Goal: Task Accomplishment & Management: Use online tool/utility

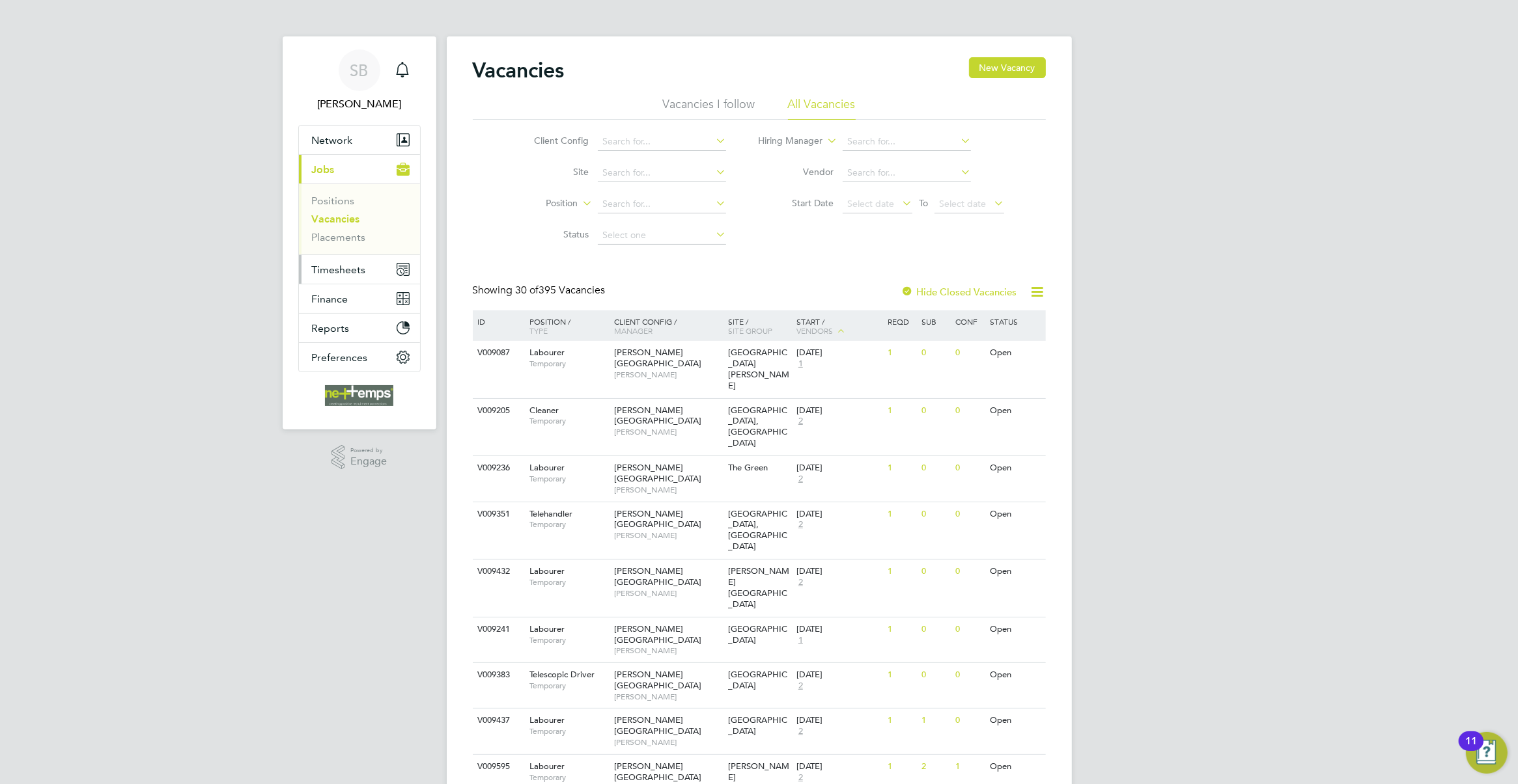
click at [352, 261] on button "Timesheets" at bounding box center [359, 269] width 121 height 28
click at [359, 232] on link "Timesheets" at bounding box center [339, 230] width 54 height 12
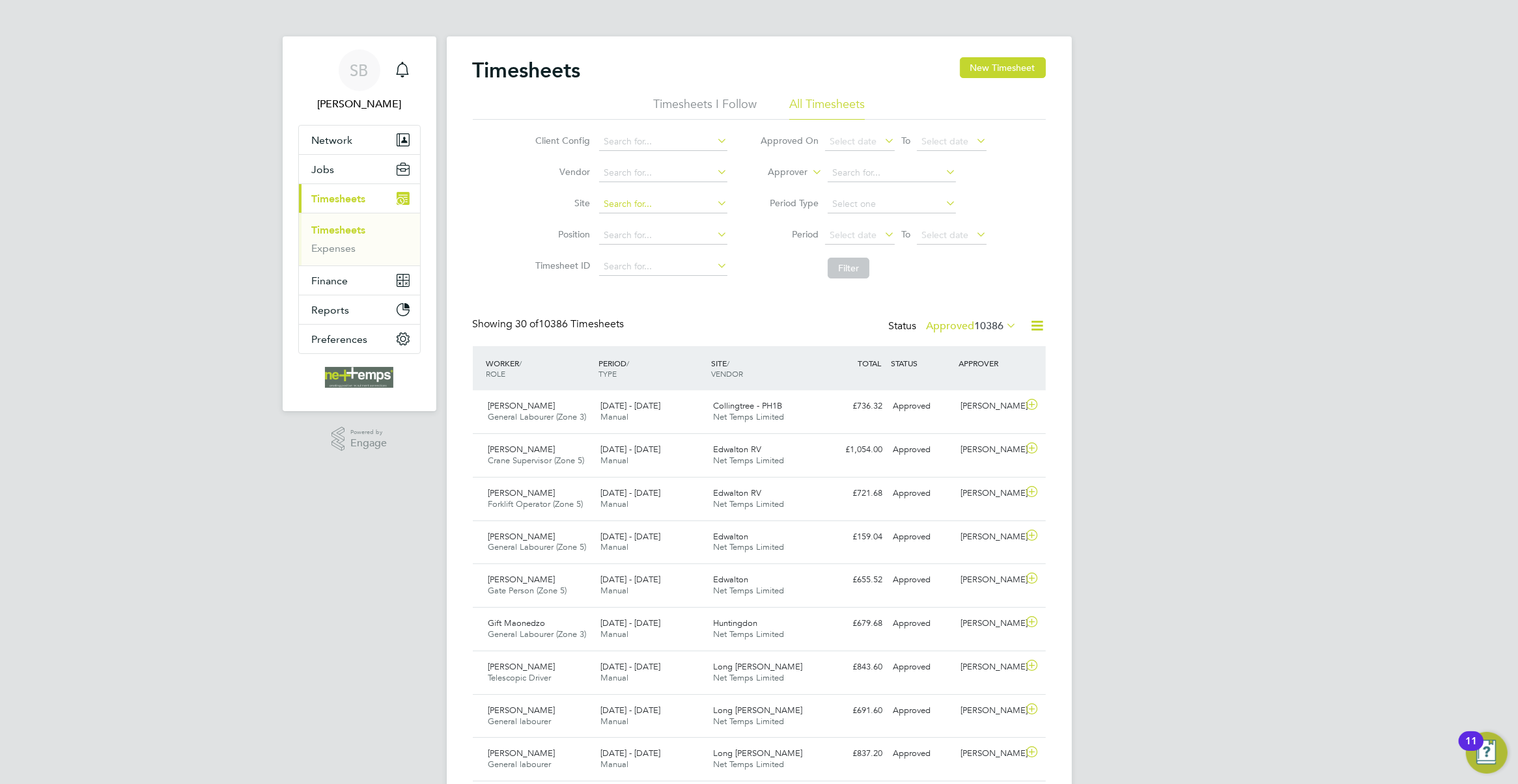
click at [646, 207] on input at bounding box center [663, 204] width 128 height 18
click at [657, 223] on li "Alv aredus (Fairham)" at bounding box center [688, 221] width 179 height 17
type input "Alvaredus ([GEOGRAPHIC_DATA])"
click at [853, 272] on button "Filter" at bounding box center [848, 268] width 42 height 21
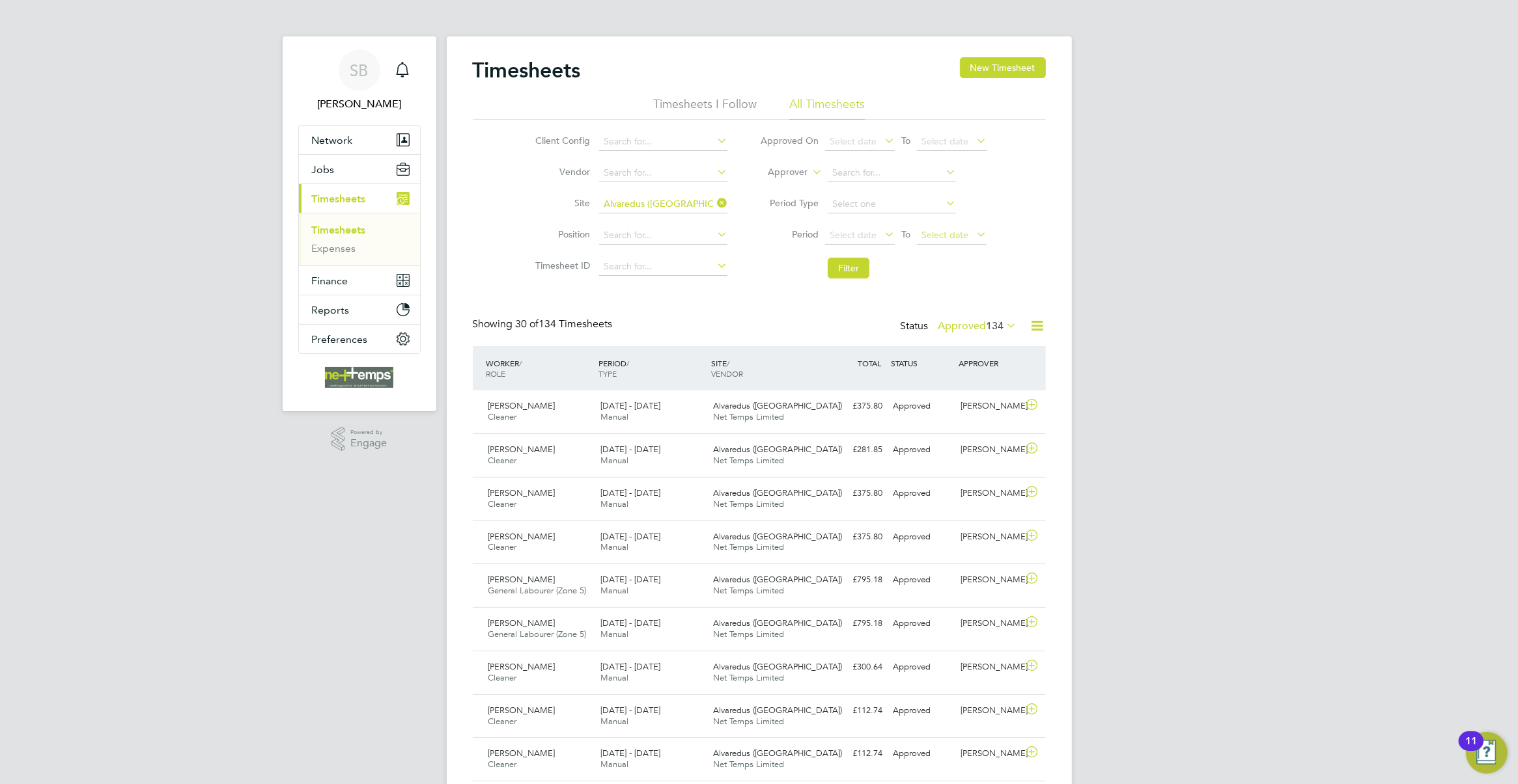
click at [971, 232] on span "Select date" at bounding box center [951, 236] width 69 height 17
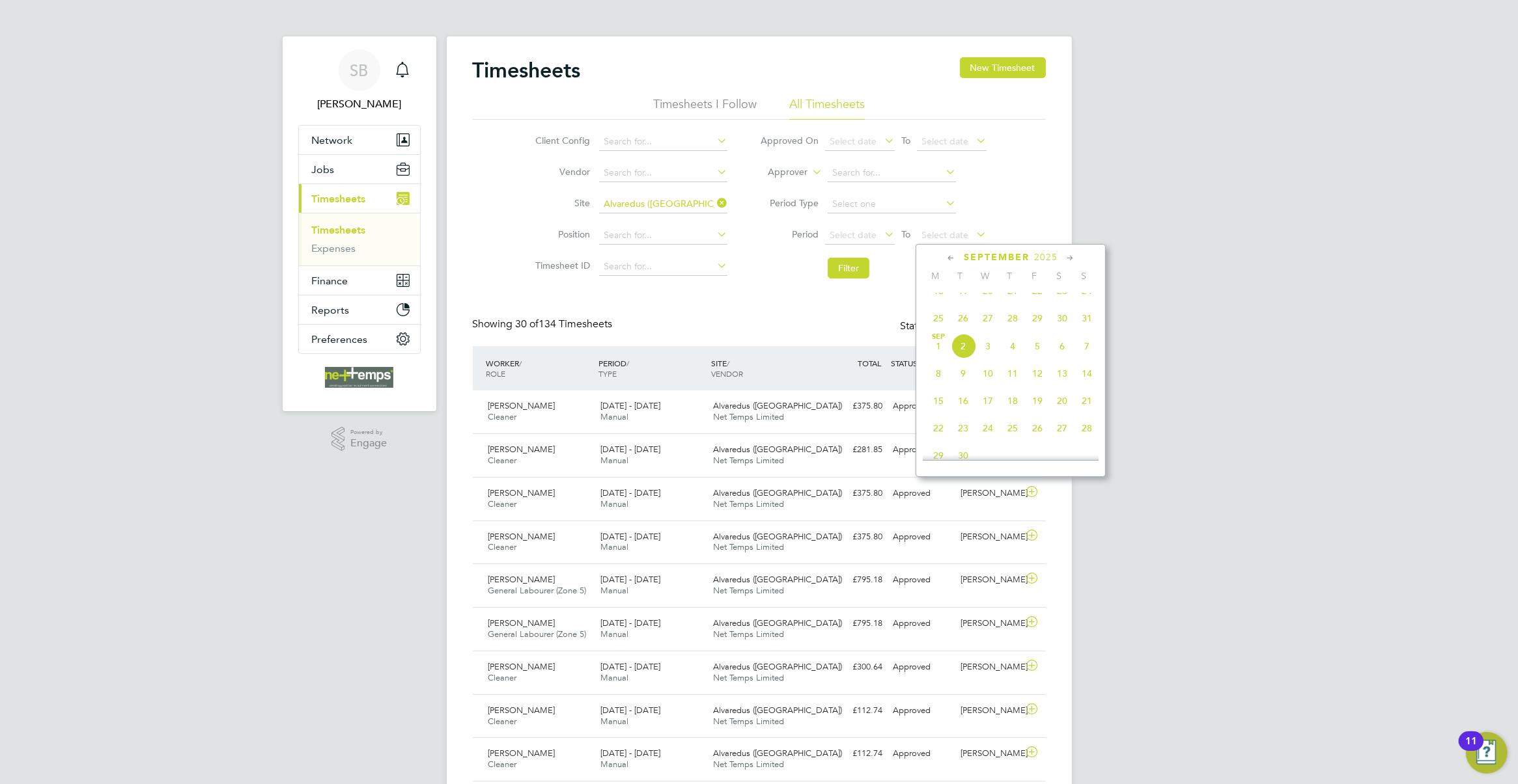
click at [947, 256] on icon at bounding box center [951, 258] width 12 height 15
click at [1089, 358] on span "20" at bounding box center [1087, 355] width 25 height 25
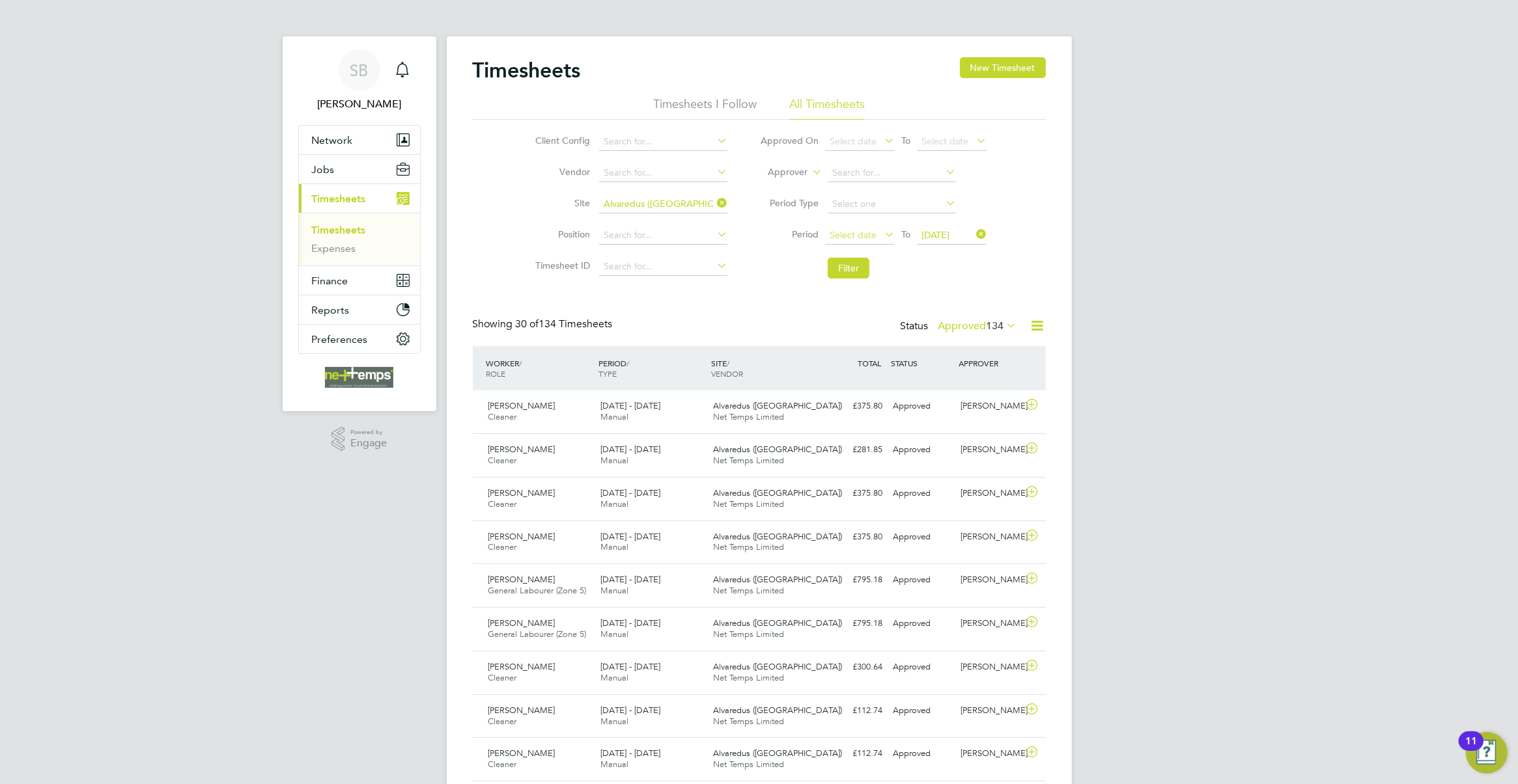
click at [870, 231] on span "Select date" at bounding box center [853, 235] width 47 height 12
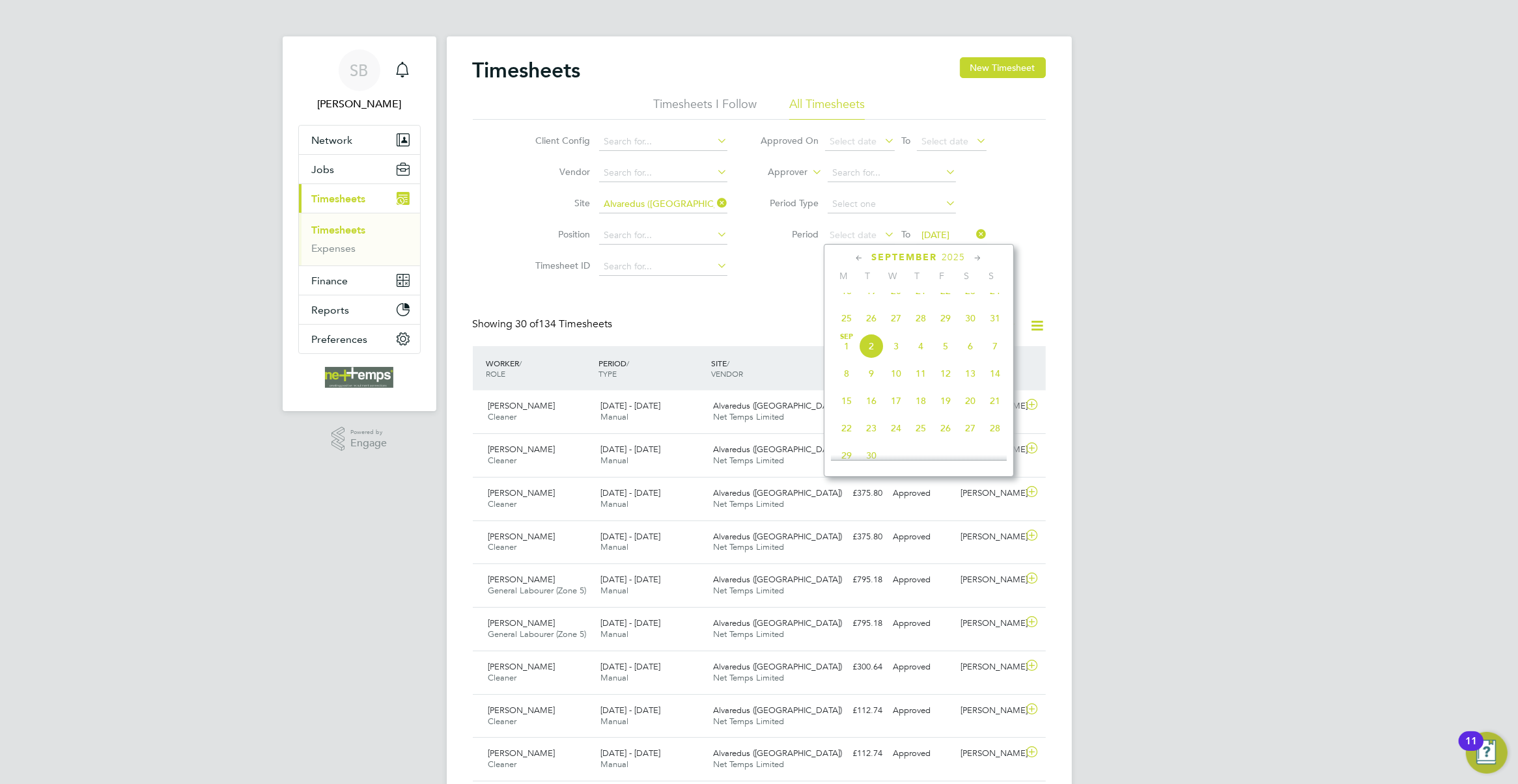
click at [858, 257] on icon at bounding box center [859, 258] width 12 height 15
click at [847, 361] on span "14" at bounding box center [847, 355] width 25 height 25
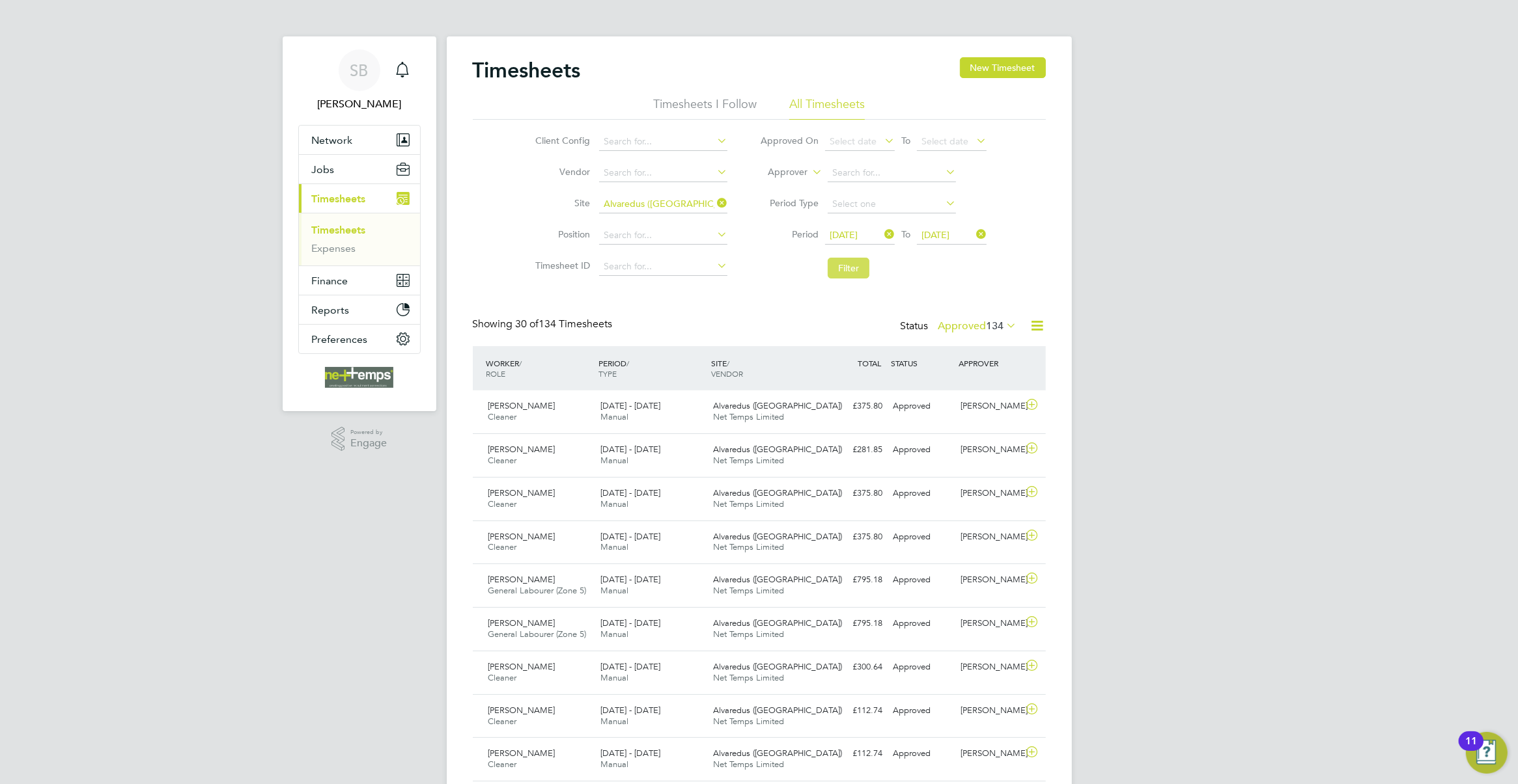
click at [854, 269] on button "Filter" at bounding box center [848, 268] width 42 height 21
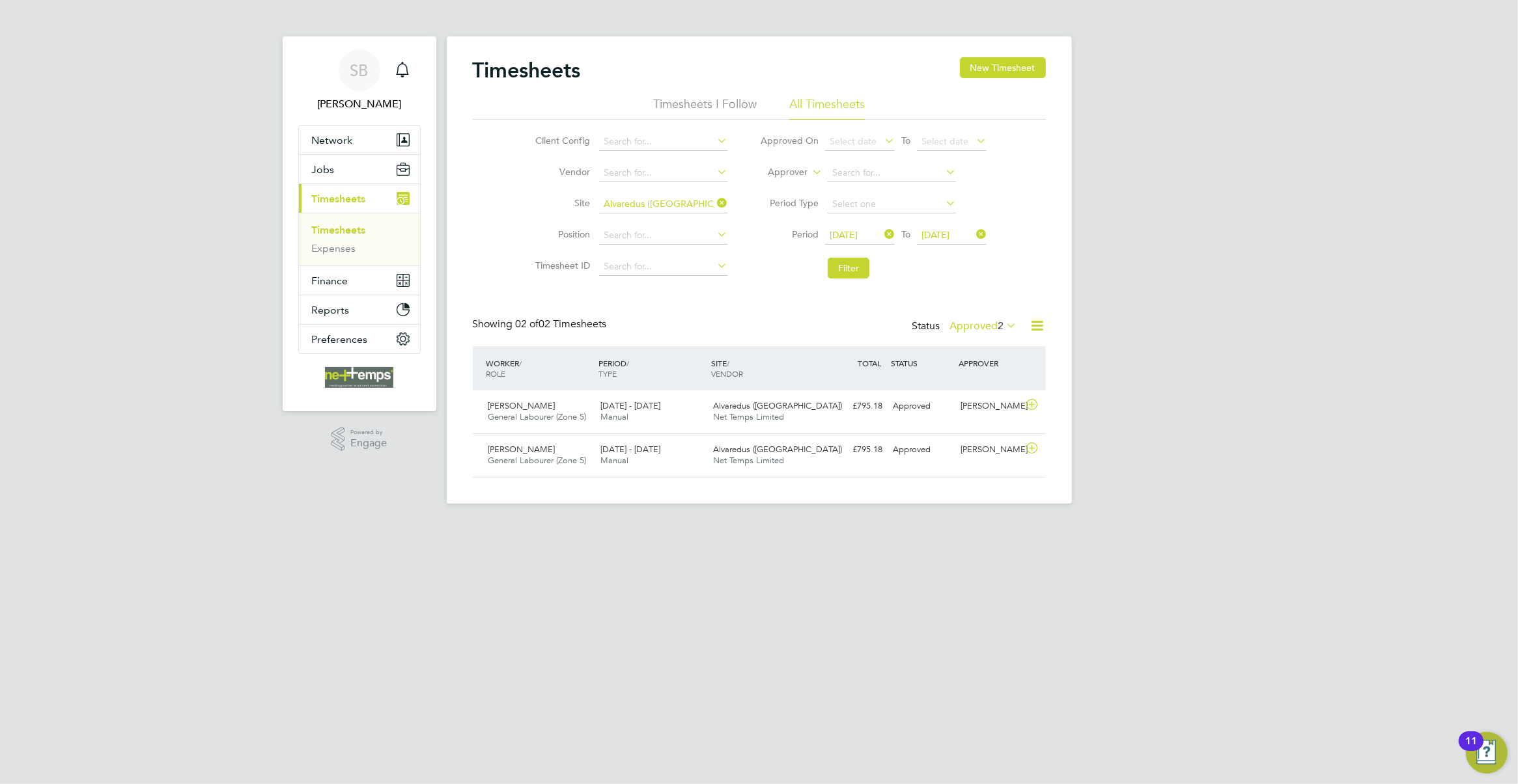
click at [881, 238] on icon at bounding box center [881, 234] width 0 height 18
click at [879, 236] on span "Select date" at bounding box center [860, 236] width 69 height 17
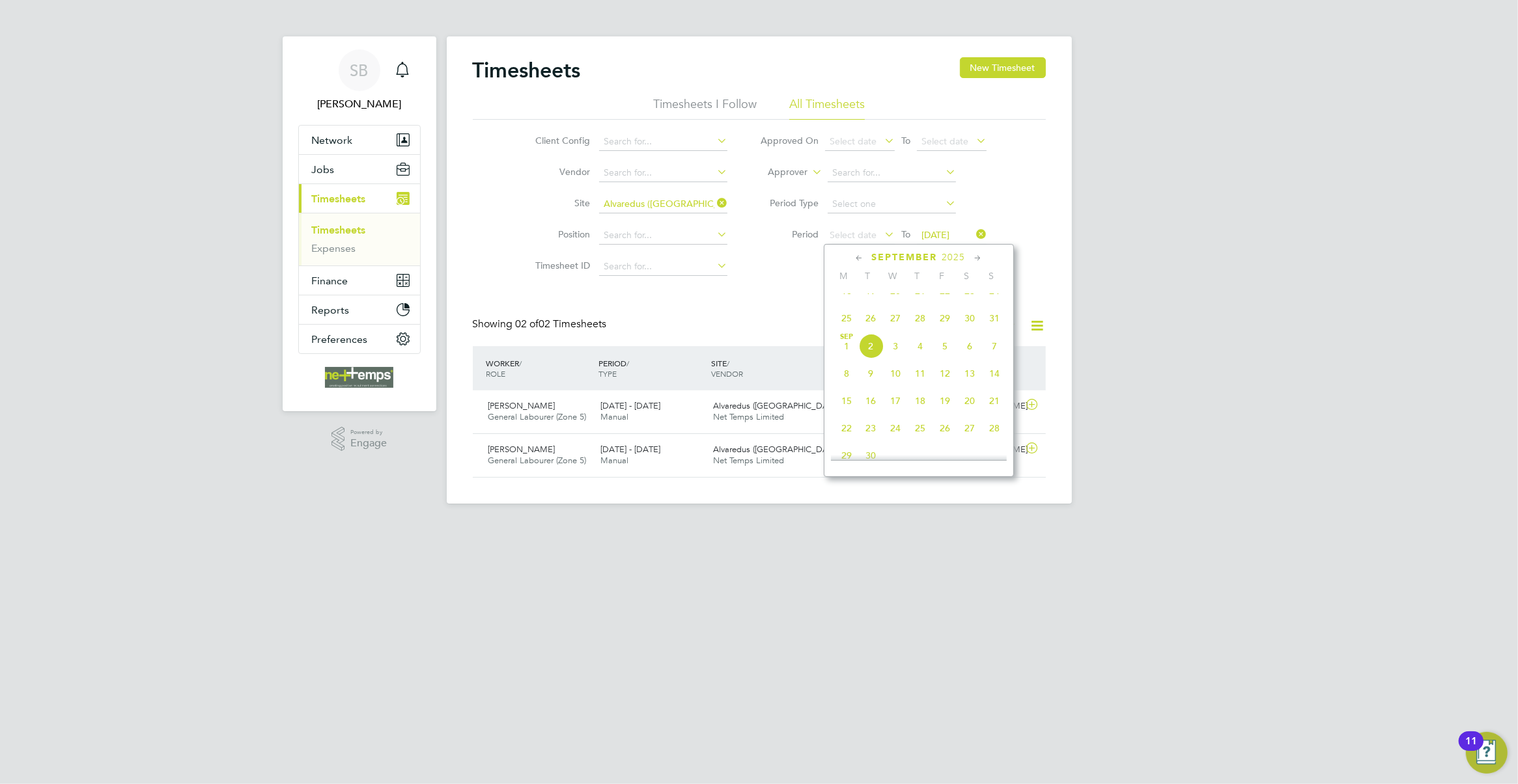
click at [857, 259] on icon at bounding box center [859, 258] width 12 height 15
click at [980, 259] on icon at bounding box center [978, 258] width 12 height 15
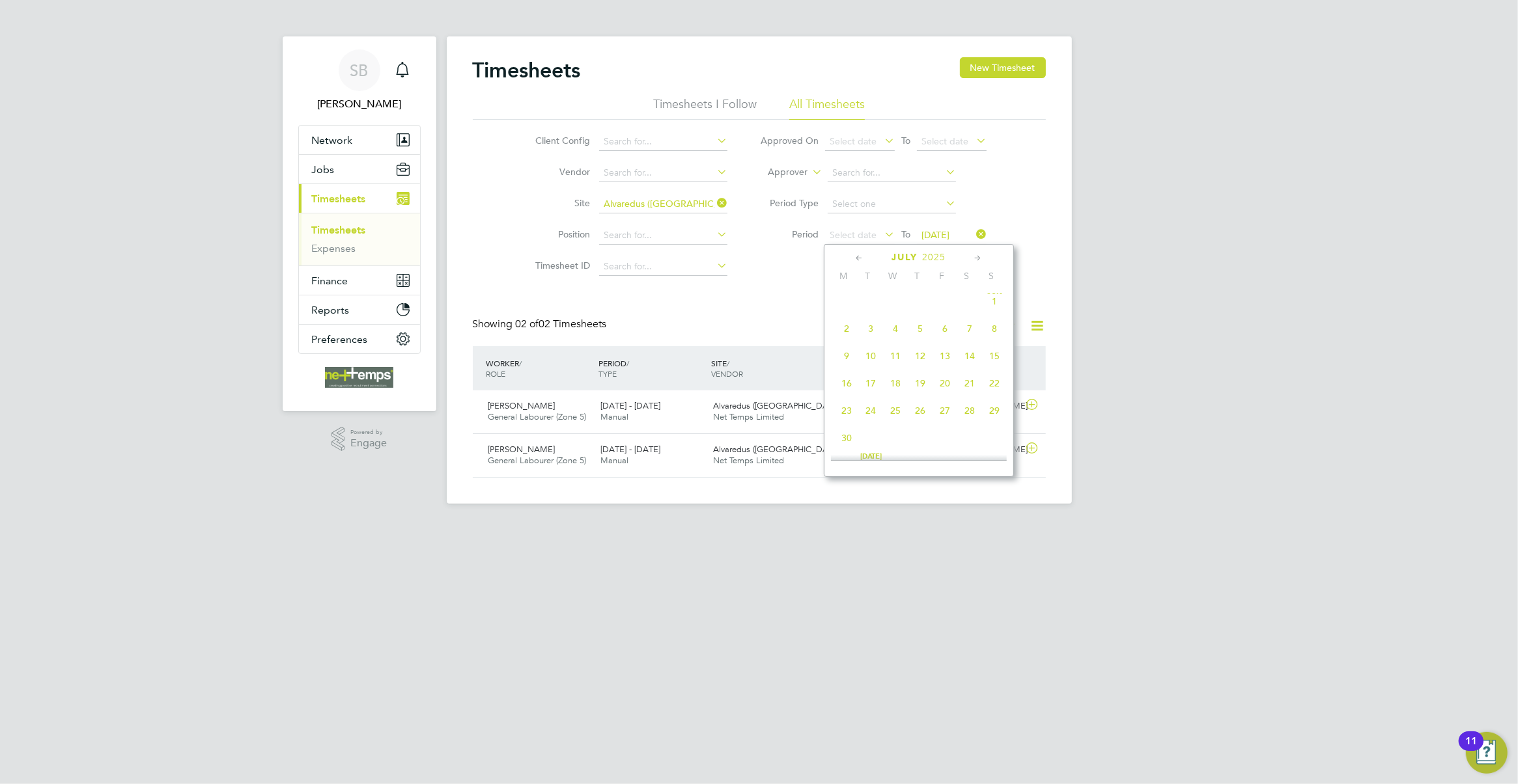
scroll to position [313, 0]
click at [847, 333] on span "7" at bounding box center [847, 323] width 25 height 25
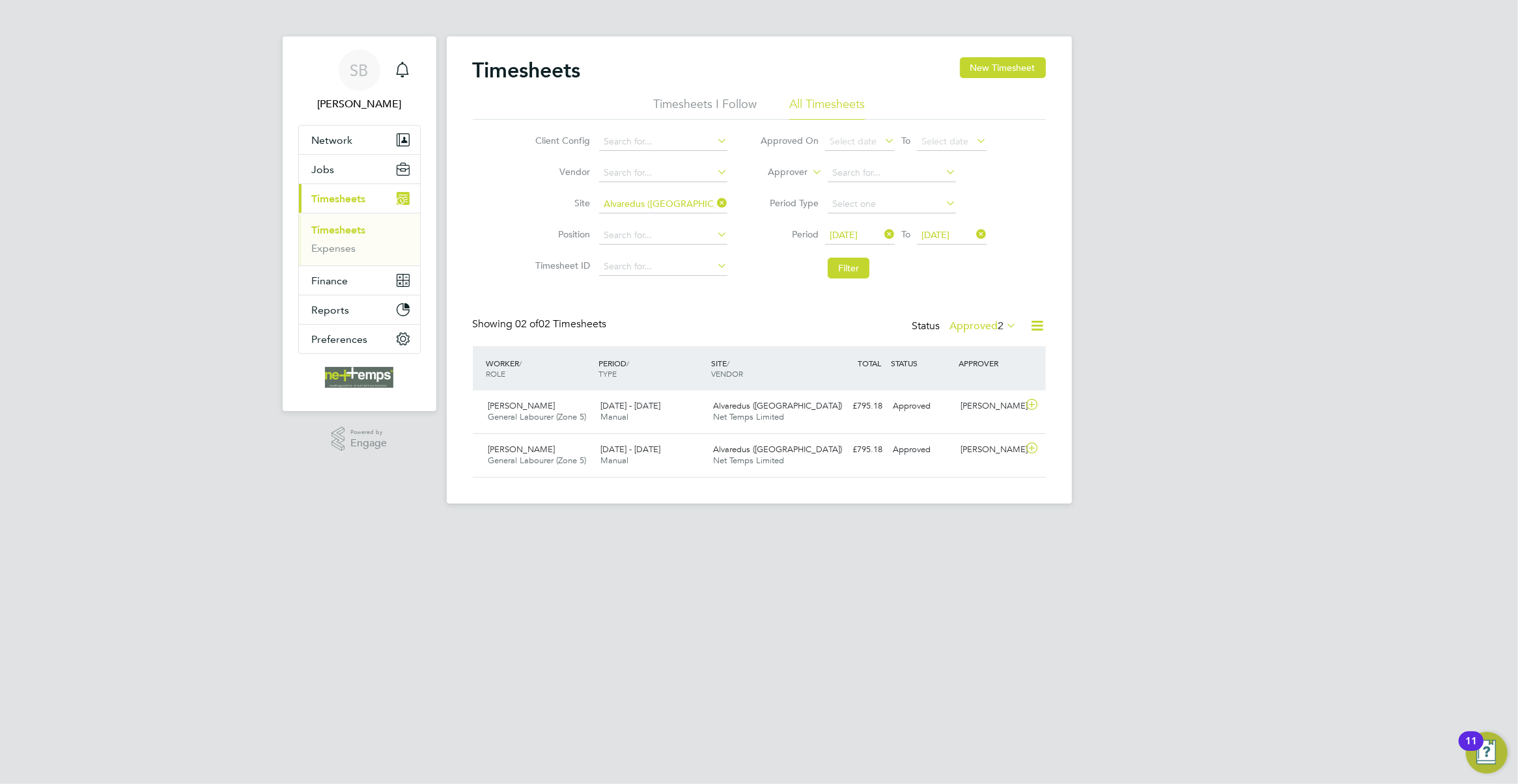
click at [974, 229] on icon at bounding box center [974, 234] width 0 height 18
click at [938, 238] on span "Select date" at bounding box center [945, 235] width 47 height 12
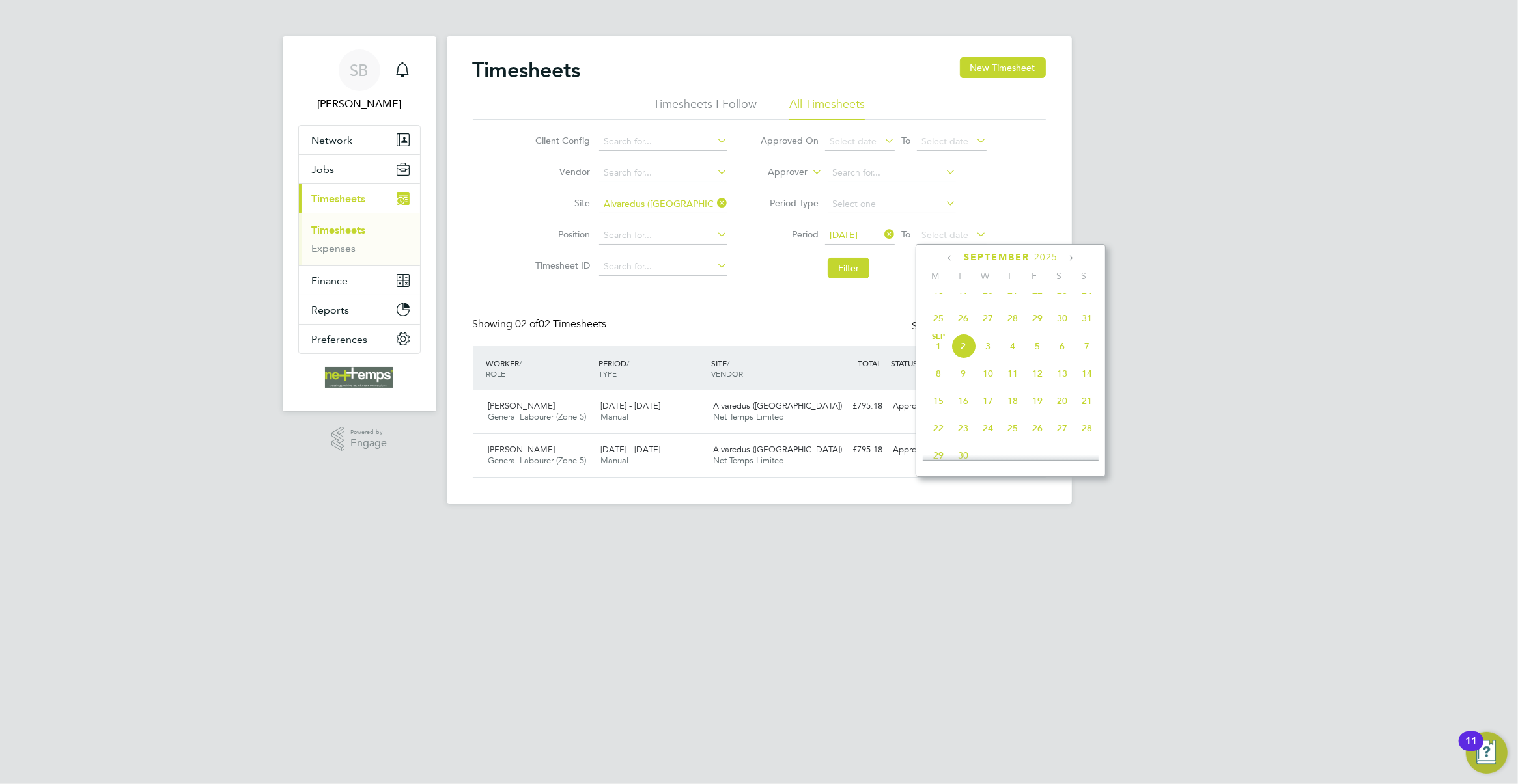
click at [949, 259] on icon at bounding box center [951, 258] width 12 height 15
click at [1088, 334] on span "13" at bounding box center [1087, 327] width 25 height 25
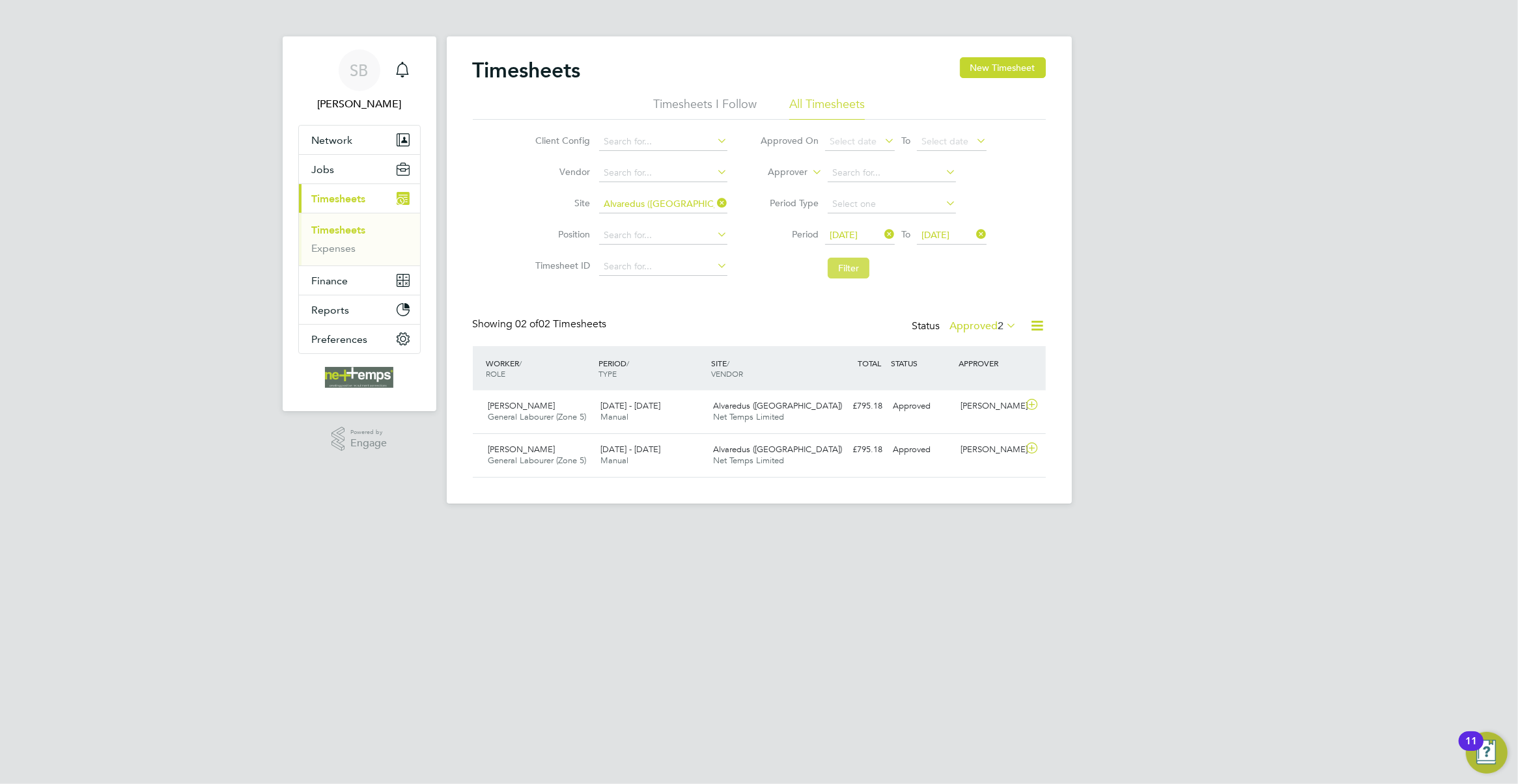
click at [847, 275] on button "Filter" at bounding box center [848, 268] width 42 height 21
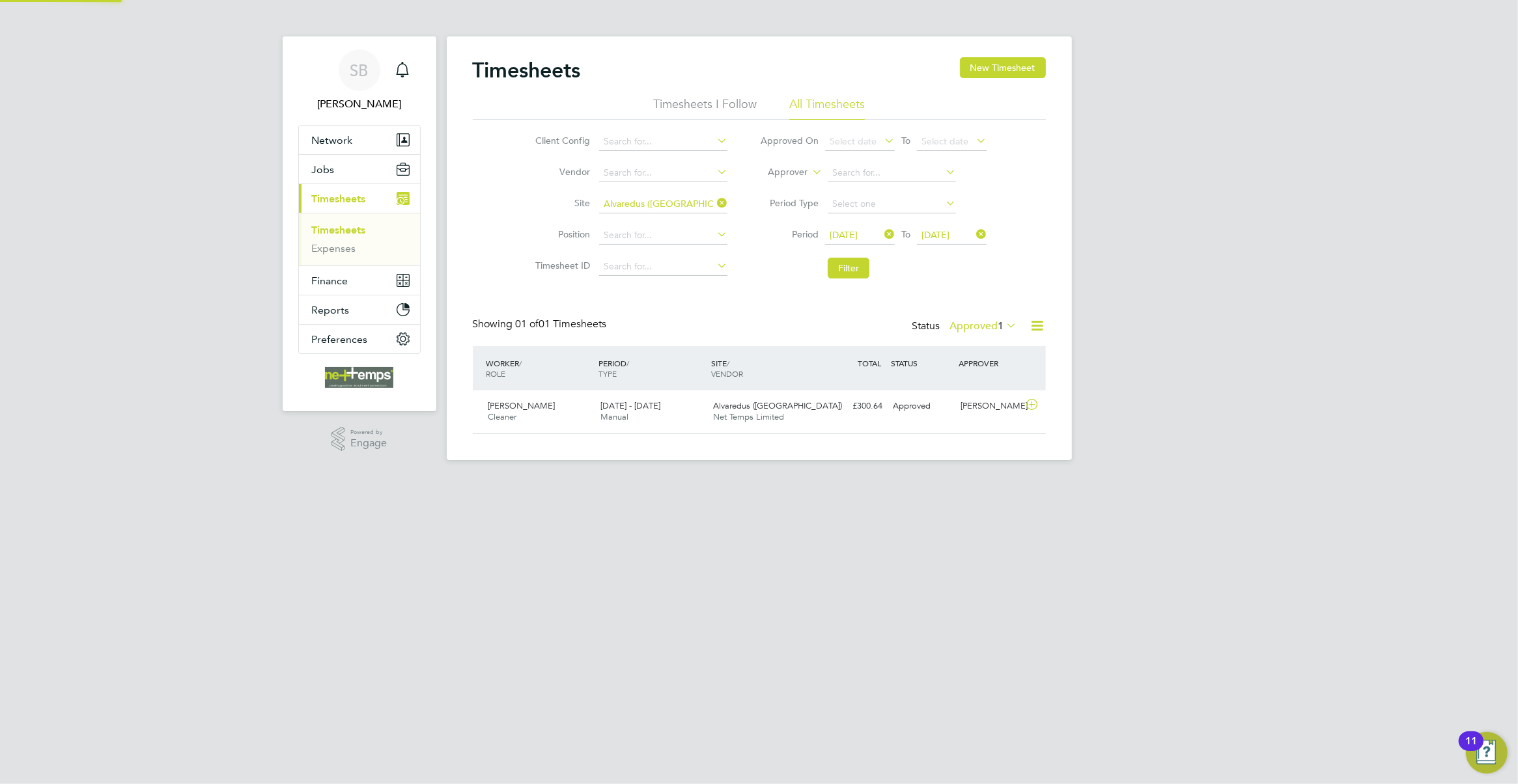
scroll to position [33, 112]
click at [967, 317] on div "Status Approved 1" at bounding box center [965, 326] width 107 height 18
click at [976, 331] on label "Approved 1" at bounding box center [983, 326] width 67 height 13
click at [994, 389] on li "Submitted" at bounding box center [981, 386] width 60 height 18
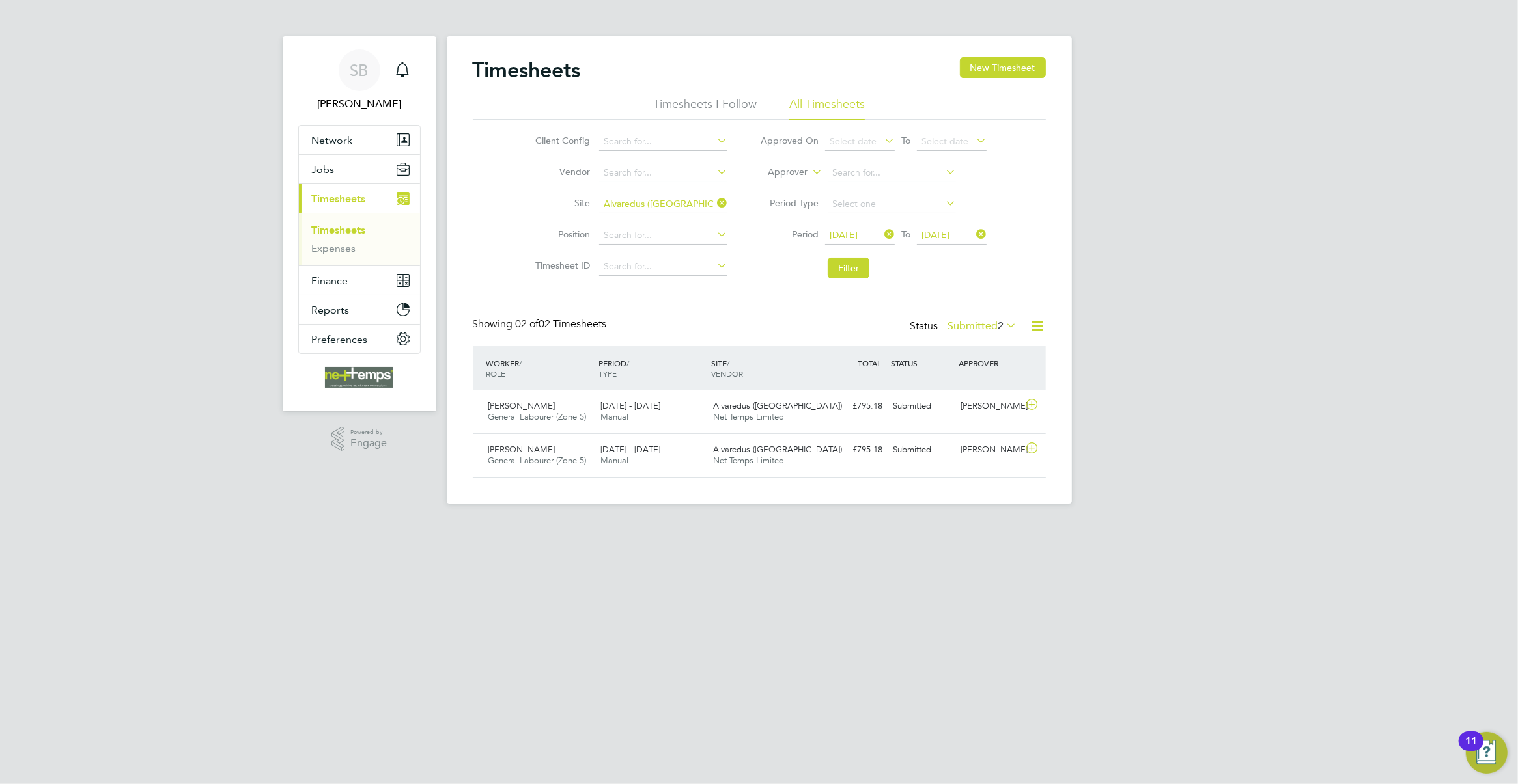
click at [714, 204] on icon at bounding box center [714, 203] width 0 height 18
click at [881, 229] on icon at bounding box center [881, 234] width 0 height 18
click at [974, 233] on icon at bounding box center [974, 234] width 0 height 18
click at [834, 267] on button "Filter" at bounding box center [848, 268] width 42 height 21
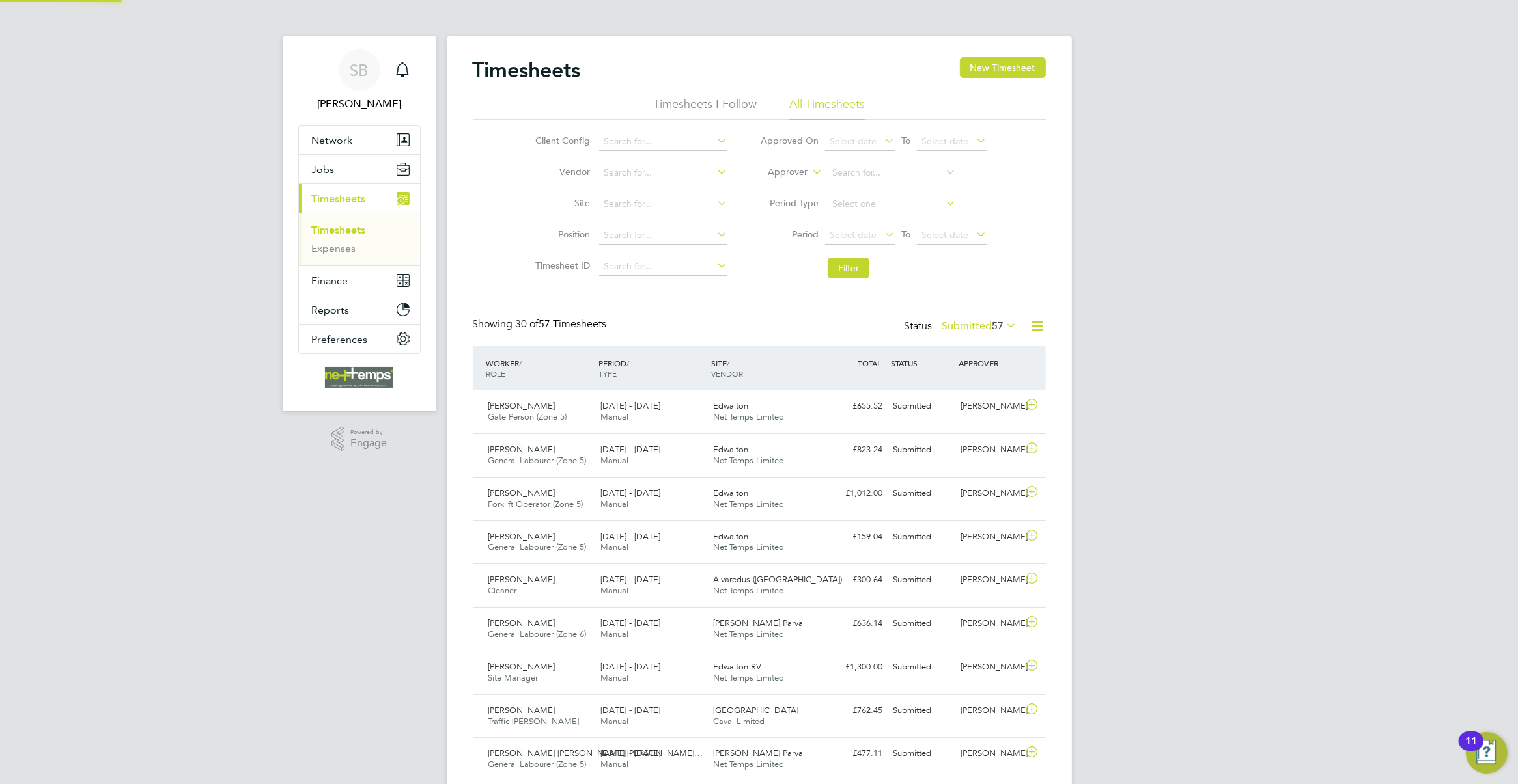
click at [993, 326] on span "57" at bounding box center [998, 326] width 12 height 13
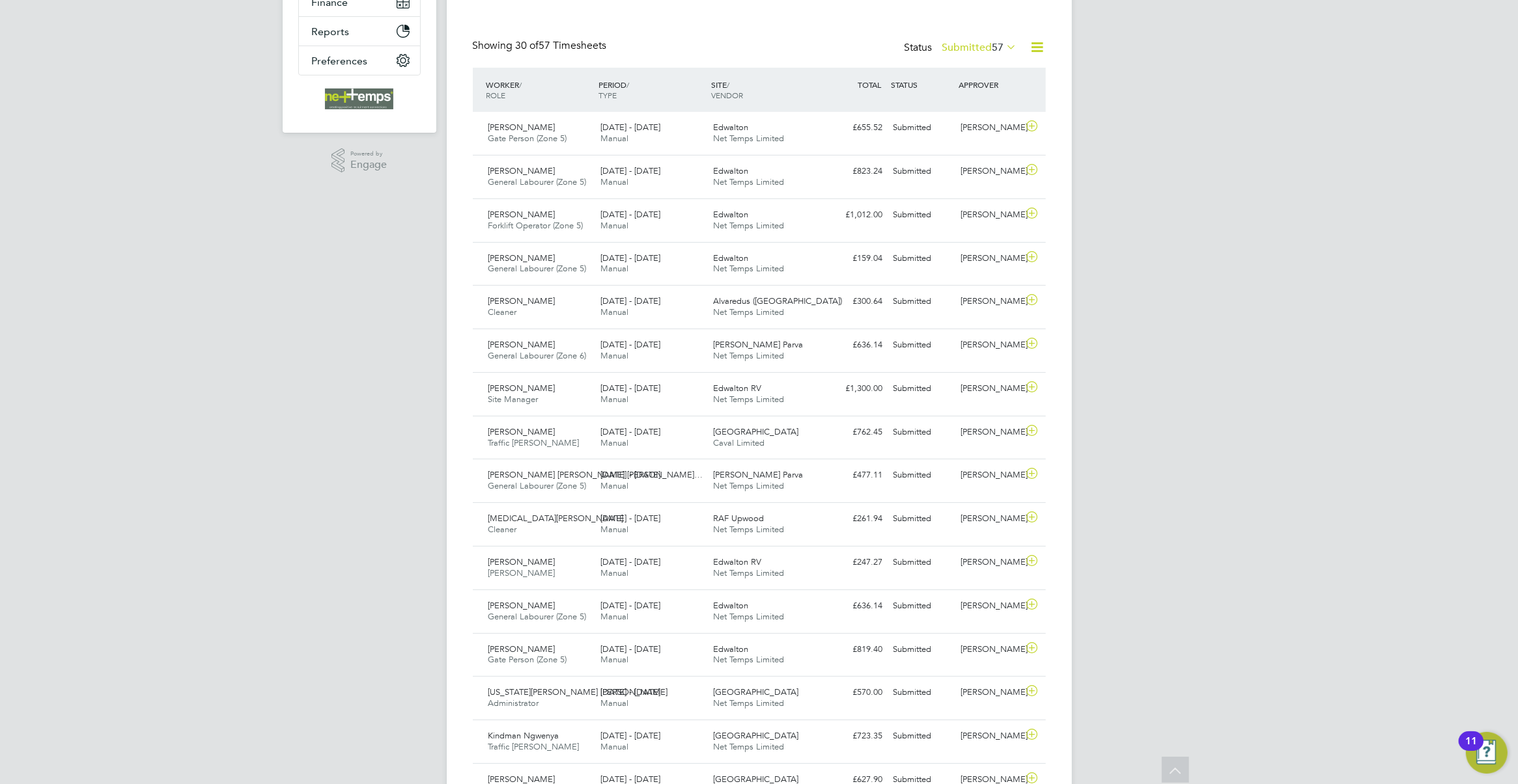
click at [1030, 41] on icon at bounding box center [1037, 46] width 16 height 16
click at [945, 75] on li "Export Timesheets" at bounding box center [956, 78] width 173 height 18
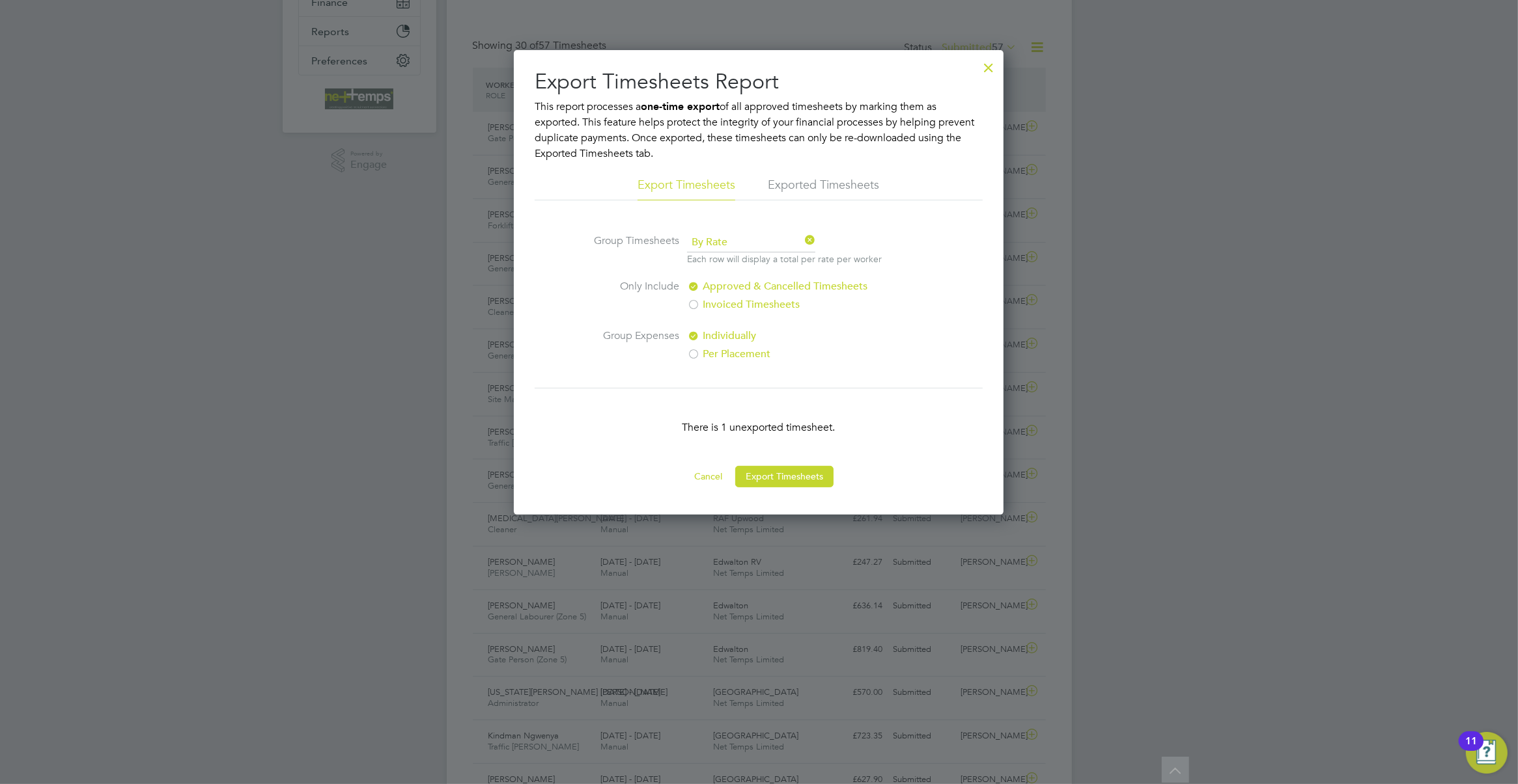
drag, startPoint x: 993, startPoint y: 65, endPoint x: 1030, endPoint y: 57, distance: 37.9
click at [992, 65] on div at bounding box center [988, 64] width 24 height 24
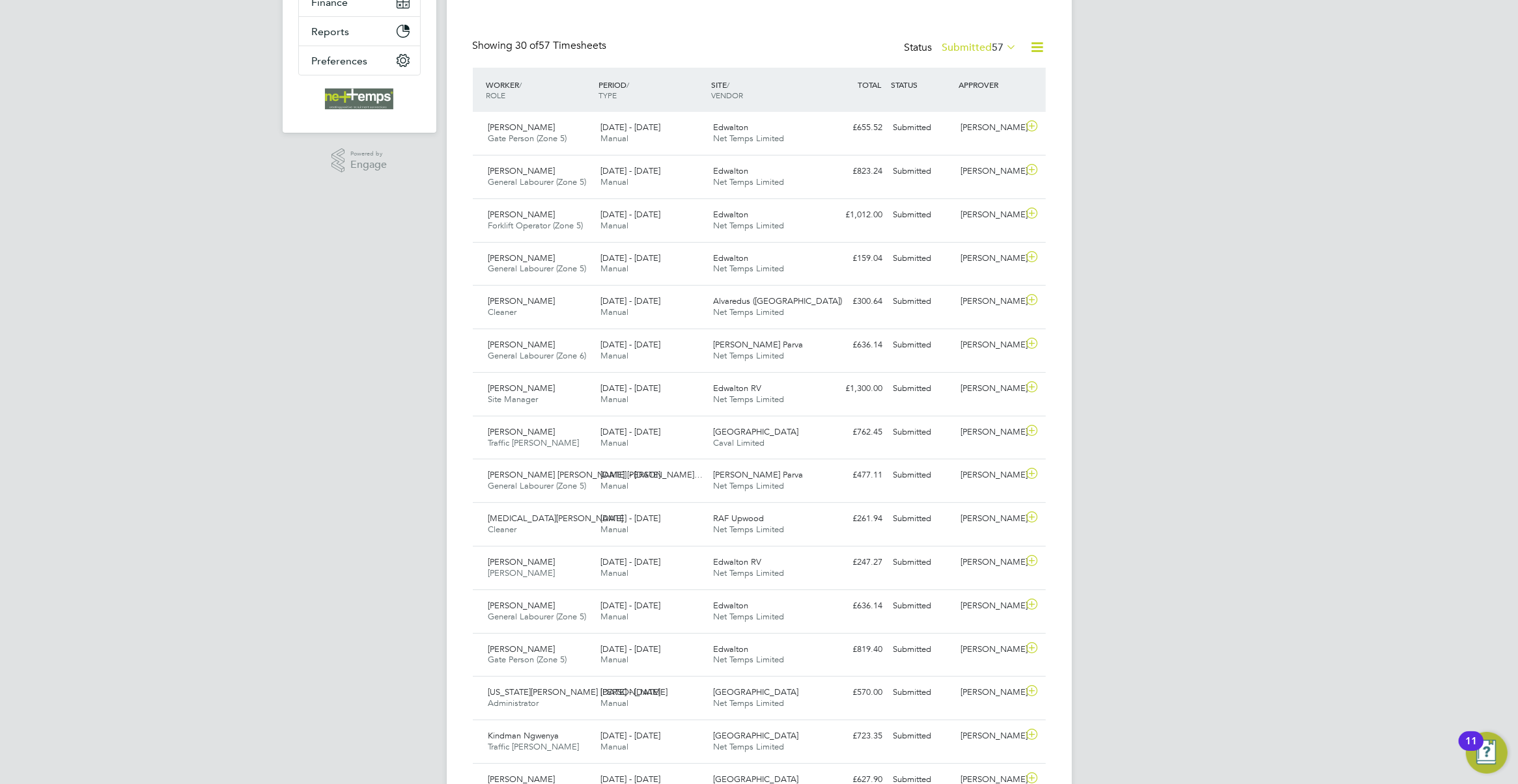
click at [1030, 44] on icon at bounding box center [1037, 46] width 16 height 16
click at [976, 105] on li "Download Timesheets Report" at bounding box center [956, 104] width 173 height 18
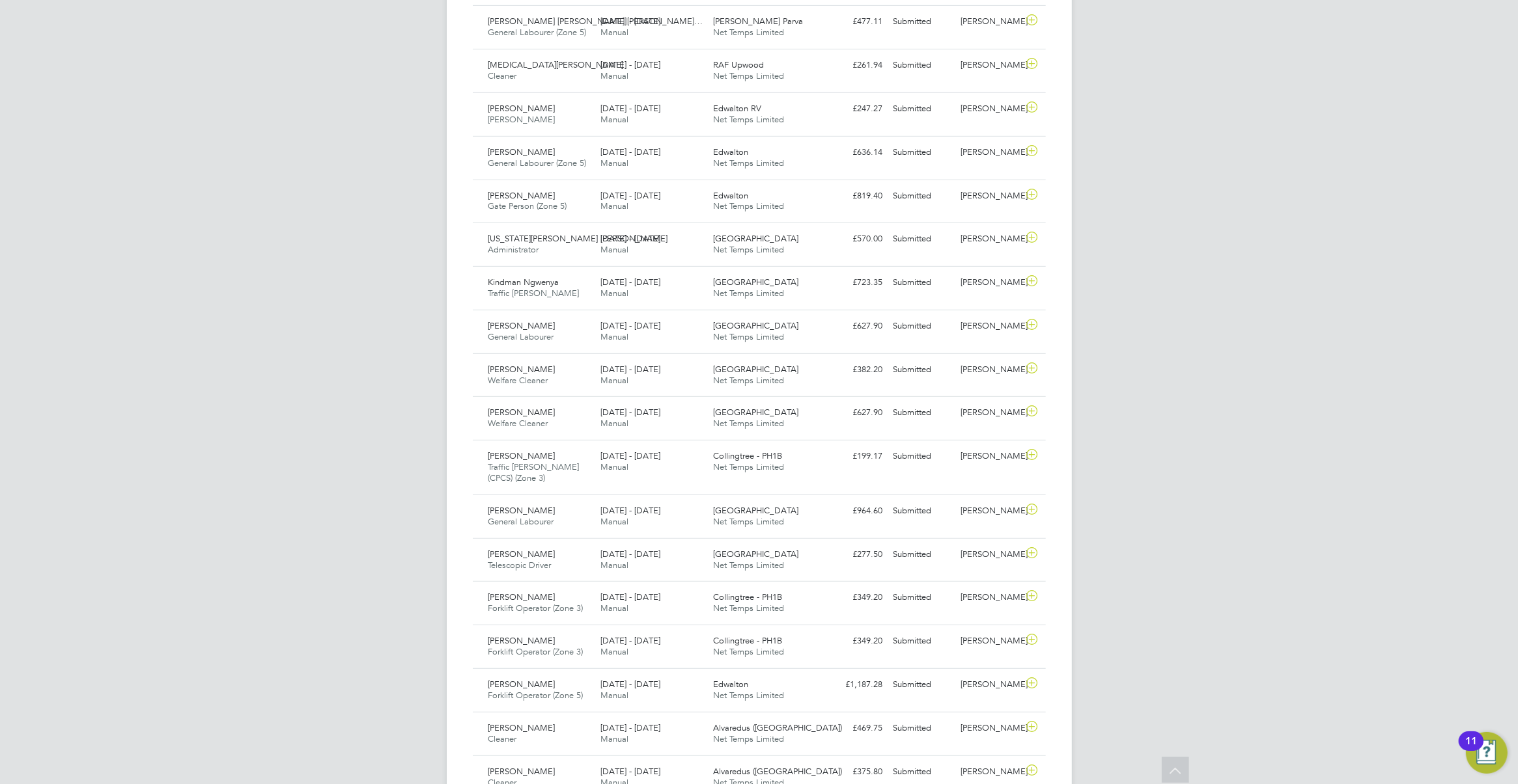
scroll to position [1011, 0]
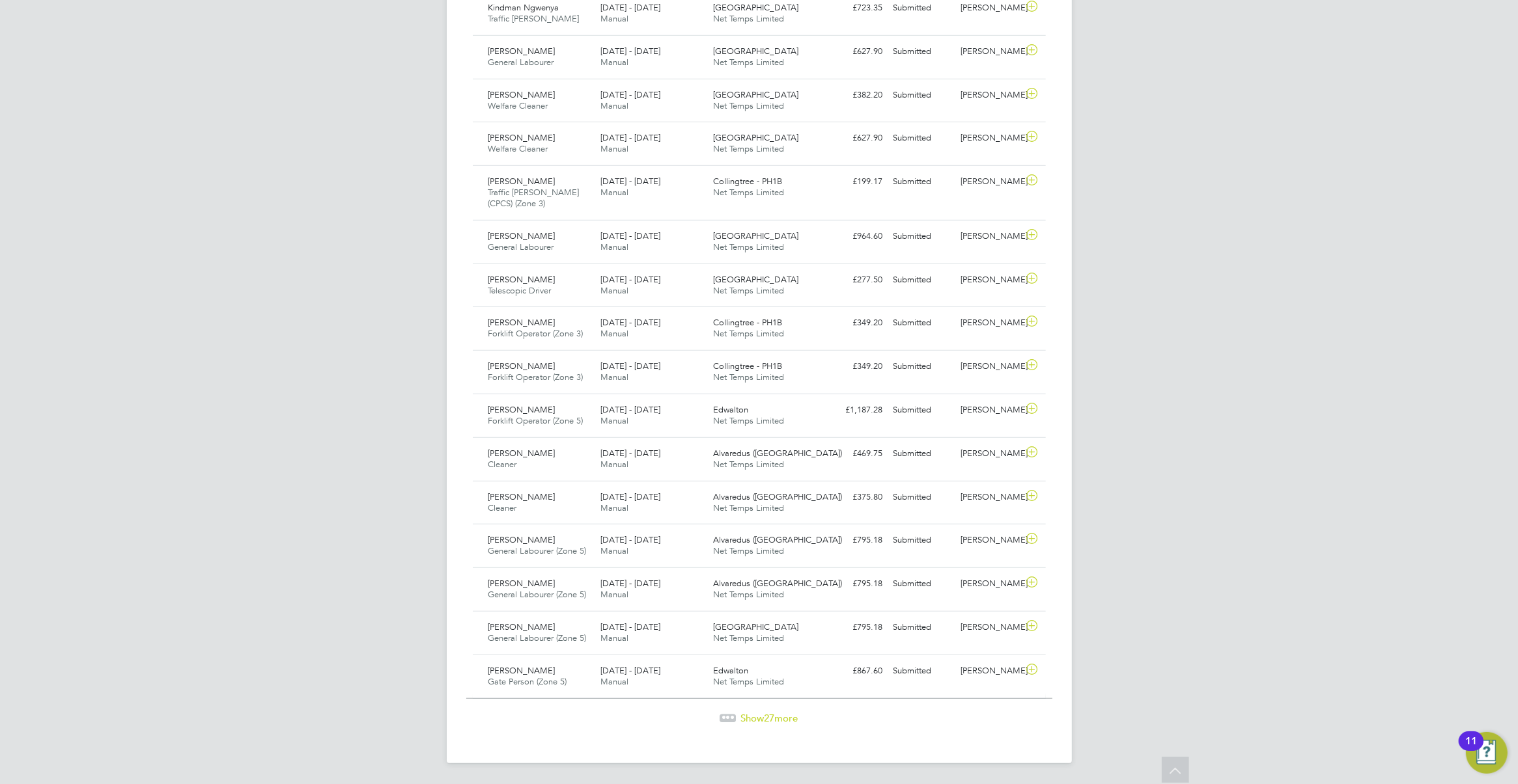
click at [763, 708] on div "Show 27 more" at bounding box center [759, 709] width 586 height 32
click at [765, 713] on span "27" at bounding box center [769, 718] width 10 height 12
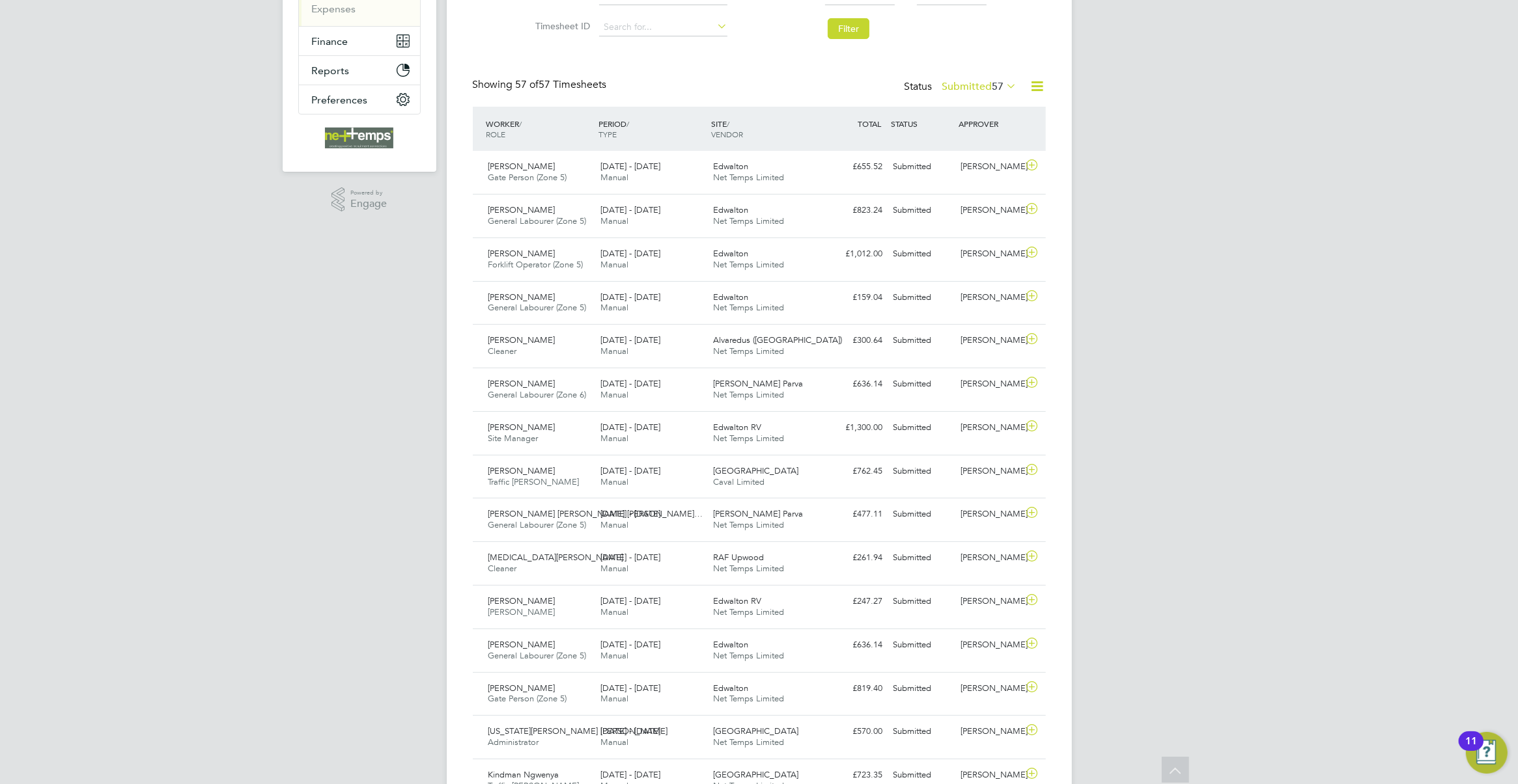
scroll to position [0, 0]
